Goal: Task Accomplishment & Management: Manage account settings

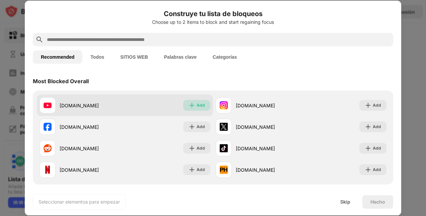
click at [188, 105] on img at bounding box center [191, 105] width 7 height 7
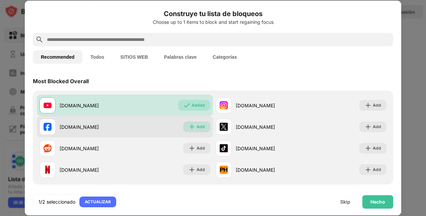
click at [191, 125] on img at bounding box center [191, 126] width 7 height 7
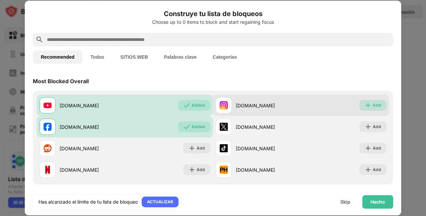
click at [372, 103] on div "Add" at bounding box center [376, 105] width 8 height 7
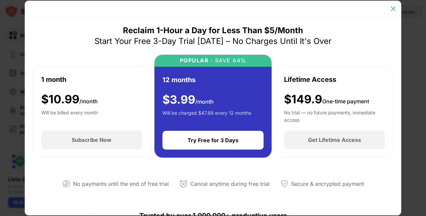
click at [391, 10] on img at bounding box center [393, 8] width 7 height 7
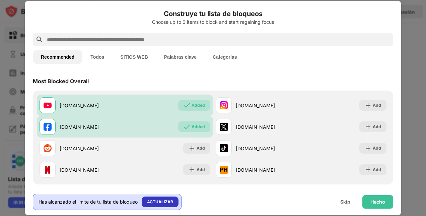
click at [169, 201] on div "ACTUALIZAR" at bounding box center [160, 201] width 26 height 7
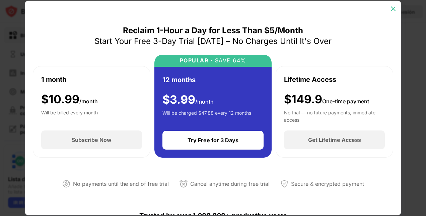
click at [393, 9] on img at bounding box center [393, 8] width 7 height 7
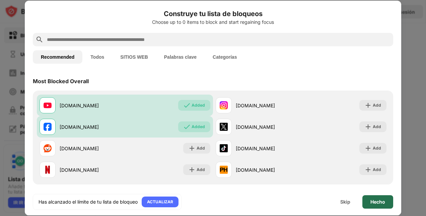
click at [364, 199] on div "Hecho" at bounding box center [377, 201] width 31 height 13
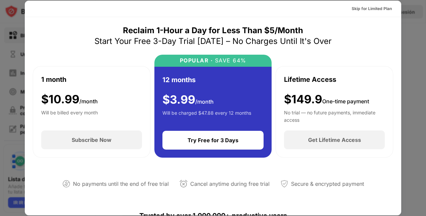
click at [418, 33] on div at bounding box center [213, 108] width 426 height 216
click at [423, 44] on div at bounding box center [213, 108] width 426 height 216
click at [379, 8] on div "Skip for Limited Plan" at bounding box center [371, 8] width 40 height 7
